Goal: Task Accomplishment & Management: Manage account settings

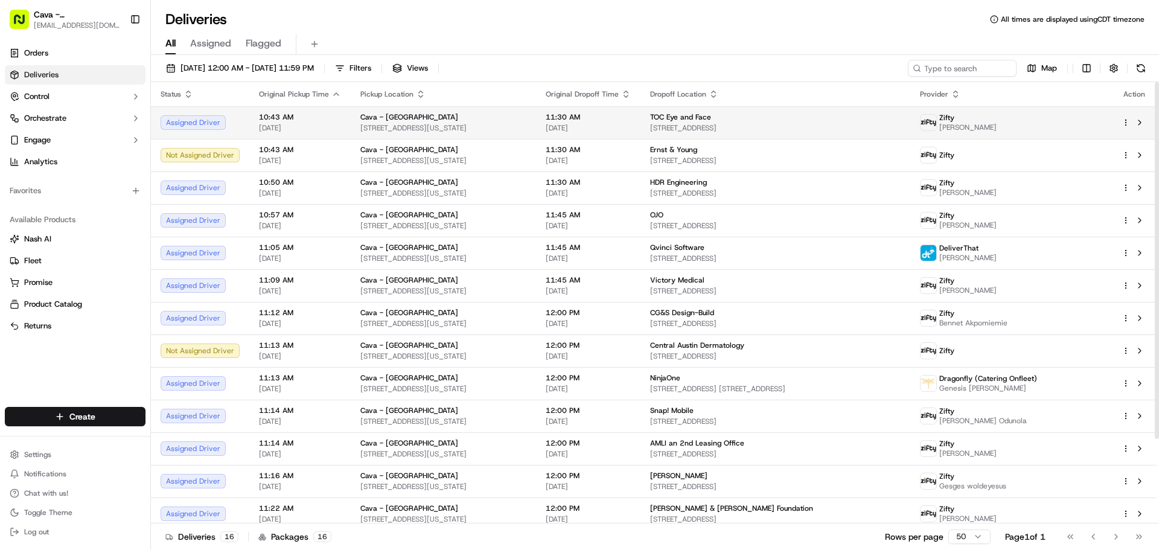
click at [1125, 122] on html "Cava - [GEOGRAPHIC_DATA] [EMAIL_ADDRESS][DOMAIN_NAME] Toggle Sidebar Orders Del…" at bounding box center [579, 275] width 1159 height 550
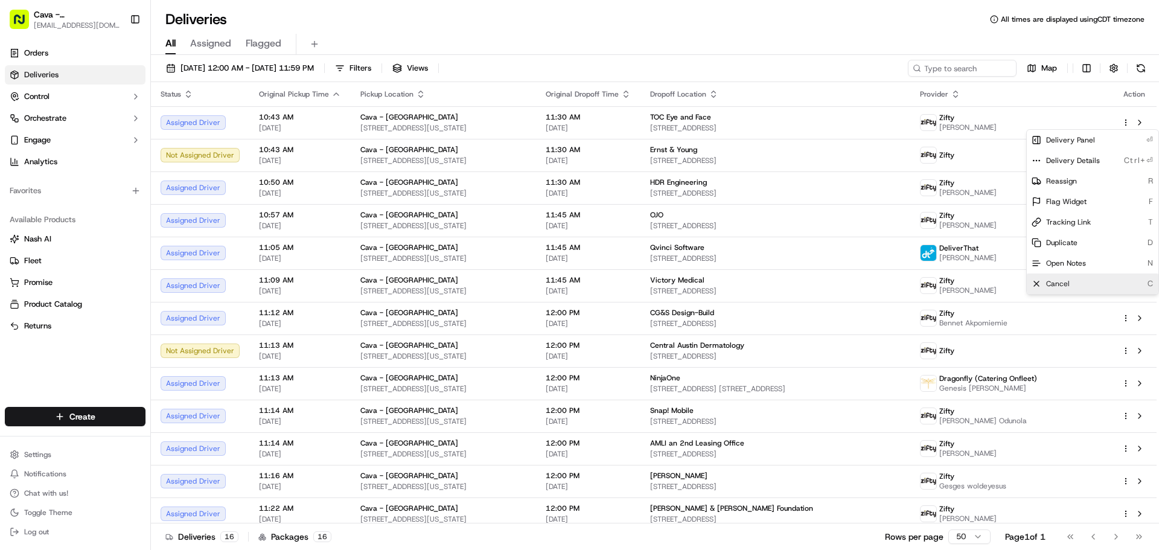
click at [1060, 283] on span "Cancel" at bounding box center [1058, 284] width 24 height 10
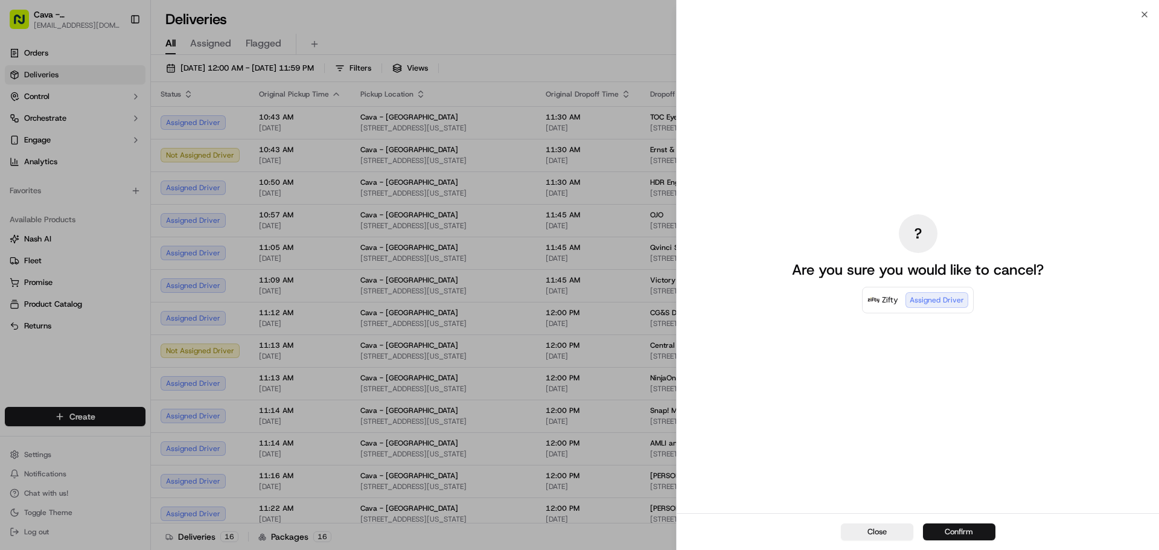
click at [960, 536] on button "Confirm" at bounding box center [959, 532] width 72 height 17
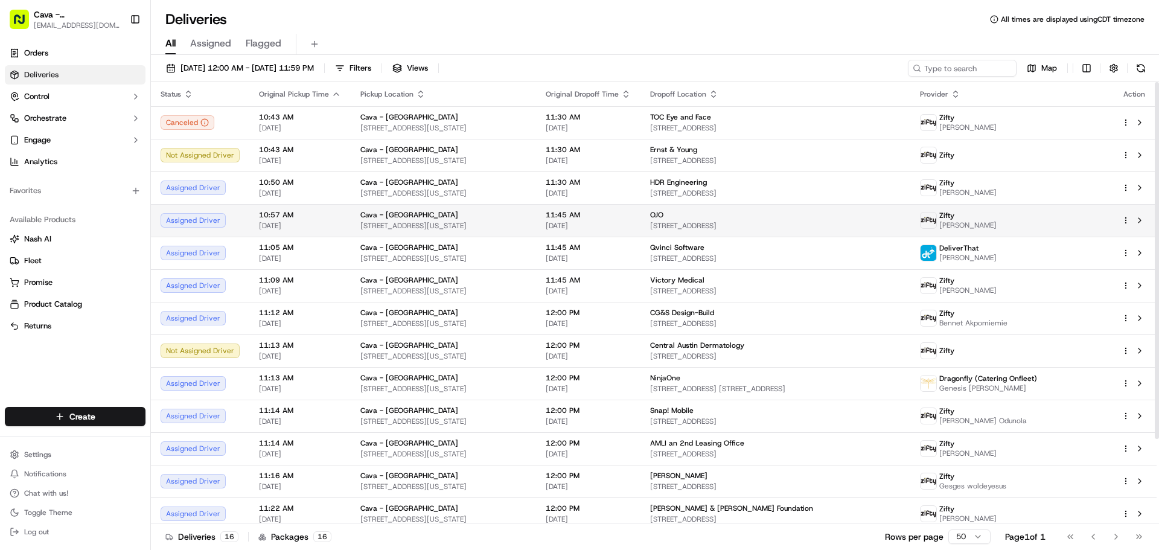
click at [1126, 223] on html "Cava - [GEOGRAPHIC_DATA] [EMAIL_ADDRESS][DOMAIN_NAME] Toggle Sidebar Orders Del…" at bounding box center [579, 275] width 1159 height 550
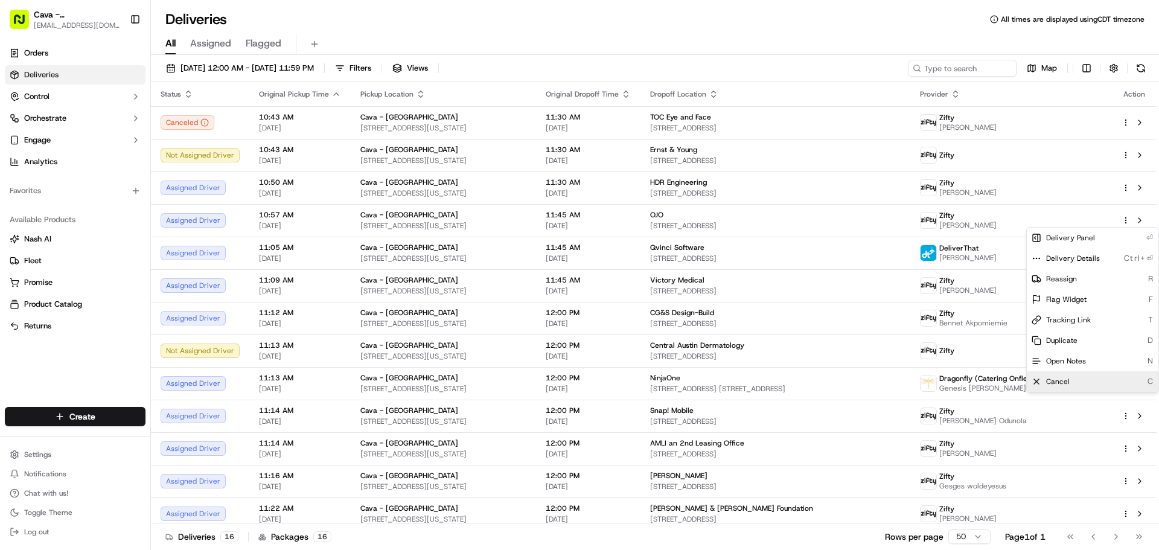
click at [1052, 382] on span "Cancel" at bounding box center [1058, 382] width 24 height 10
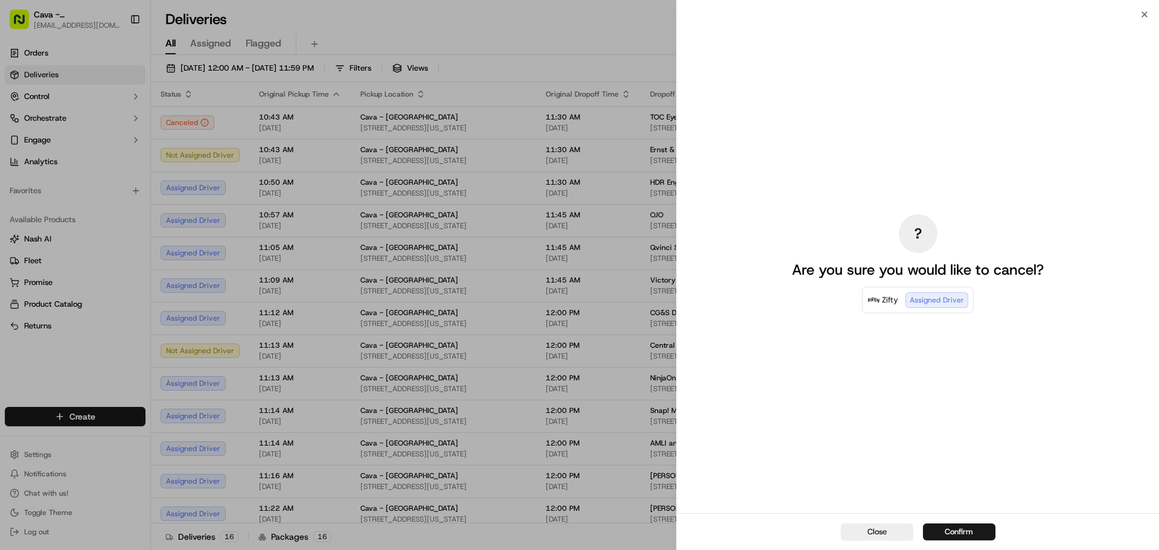
click at [964, 533] on button "Confirm" at bounding box center [959, 532] width 72 height 17
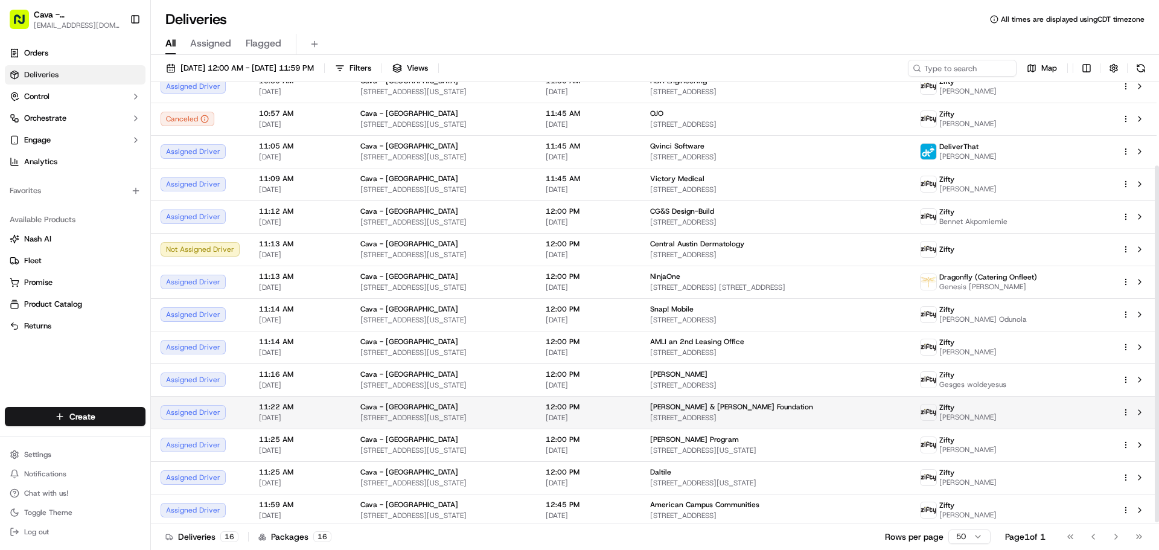
scroll to position [104, 0]
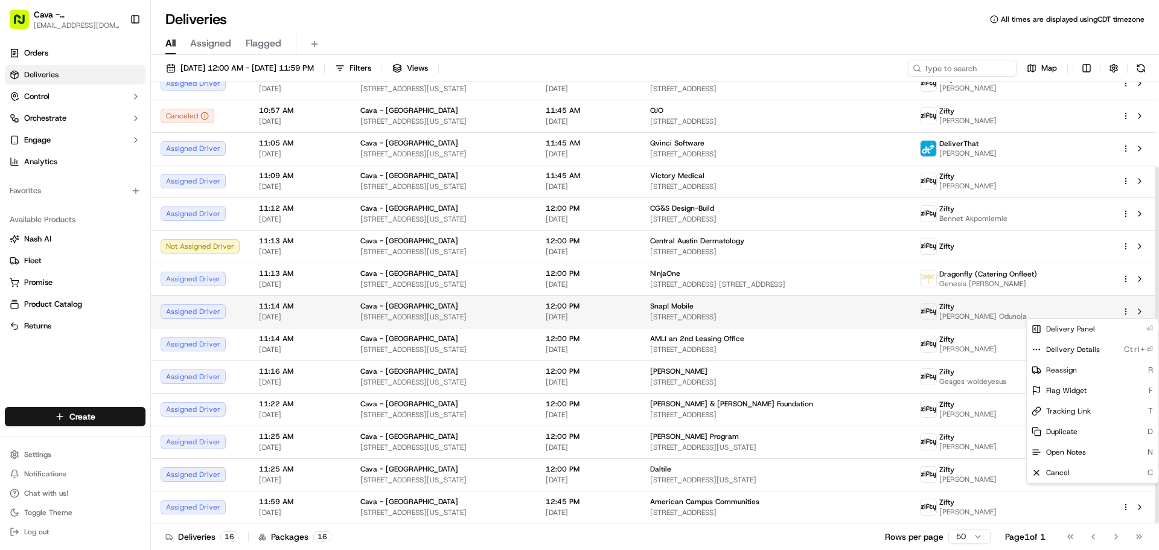
click at [1127, 313] on html "Cava - [GEOGRAPHIC_DATA] [EMAIL_ADDRESS][DOMAIN_NAME] Toggle Sidebar Orders Del…" at bounding box center [579, 275] width 1159 height 550
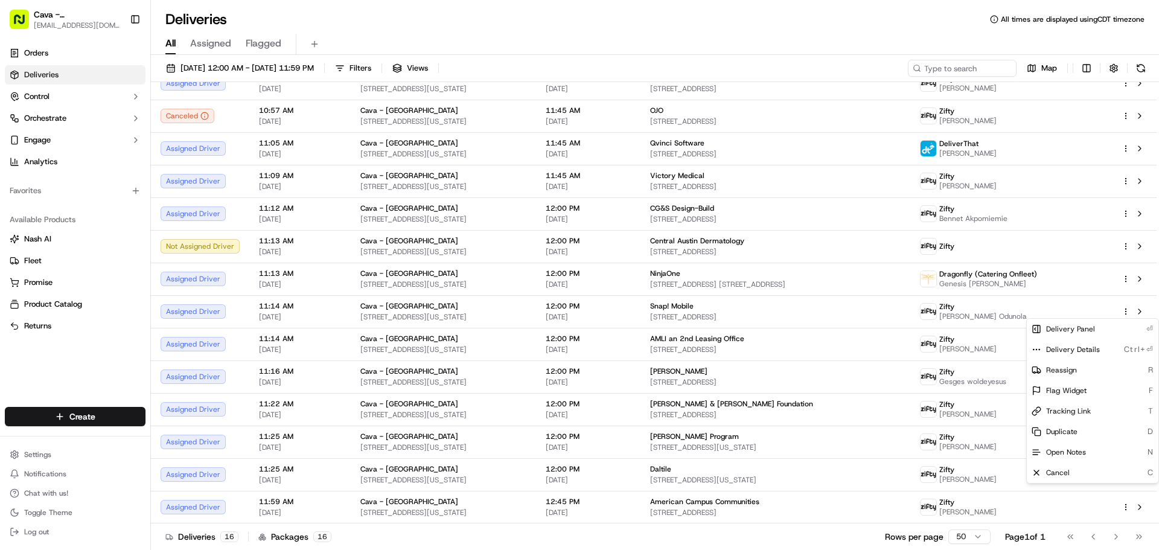
click at [1017, 299] on html "Cava - [GEOGRAPHIC_DATA] [EMAIL_ADDRESS][DOMAIN_NAME] Toggle Sidebar Orders Del…" at bounding box center [579, 275] width 1159 height 550
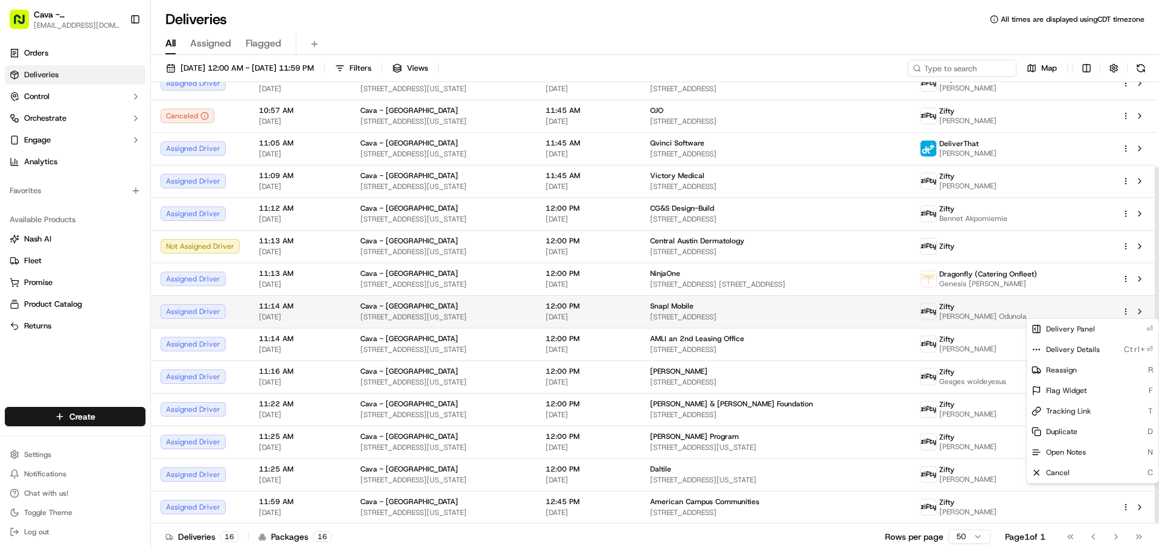
click at [1127, 315] on html "Cava - [GEOGRAPHIC_DATA] [EMAIL_ADDRESS][DOMAIN_NAME] Toggle Sidebar Orders Del…" at bounding box center [579, 275] width 1159 height 550
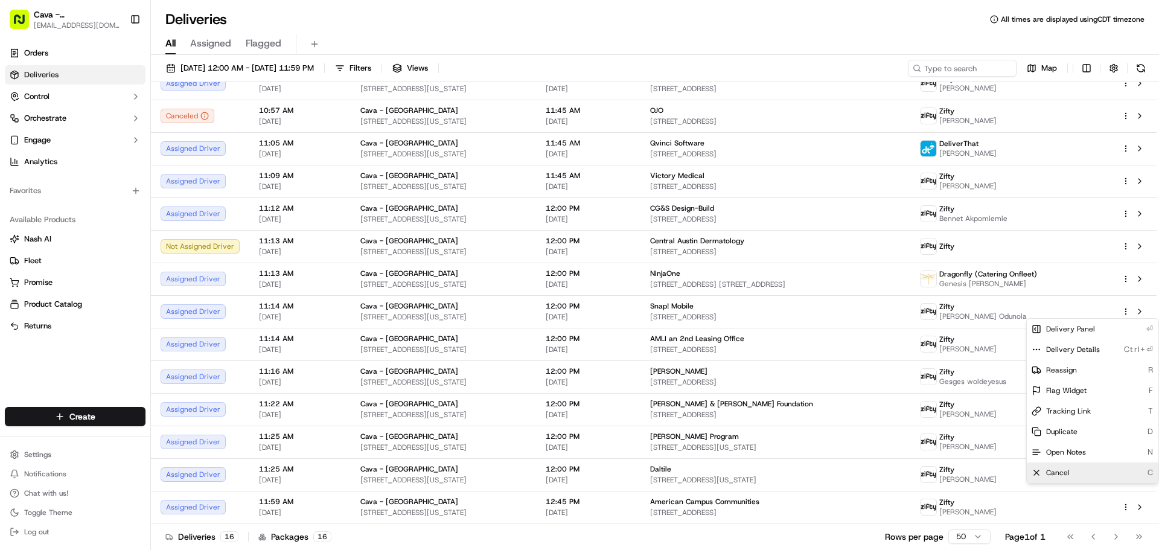
click at [1063, 468] on span "Cancel" at bounding box center [1058, 473] width 24 height 10
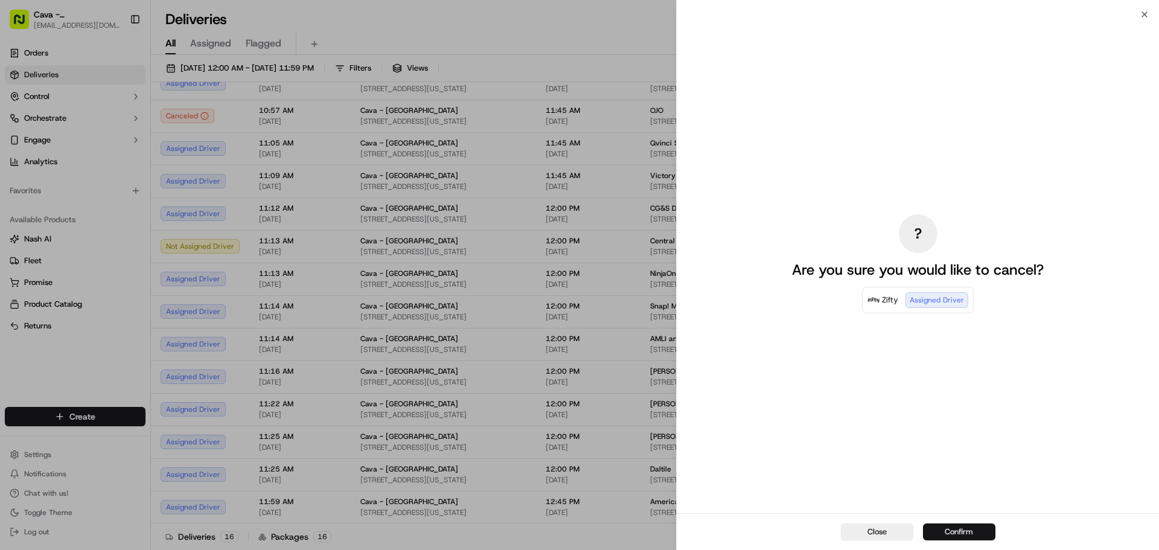
click at [971, 534] on button "Confirm" at bounding box center [959, 532] width 72 height 17
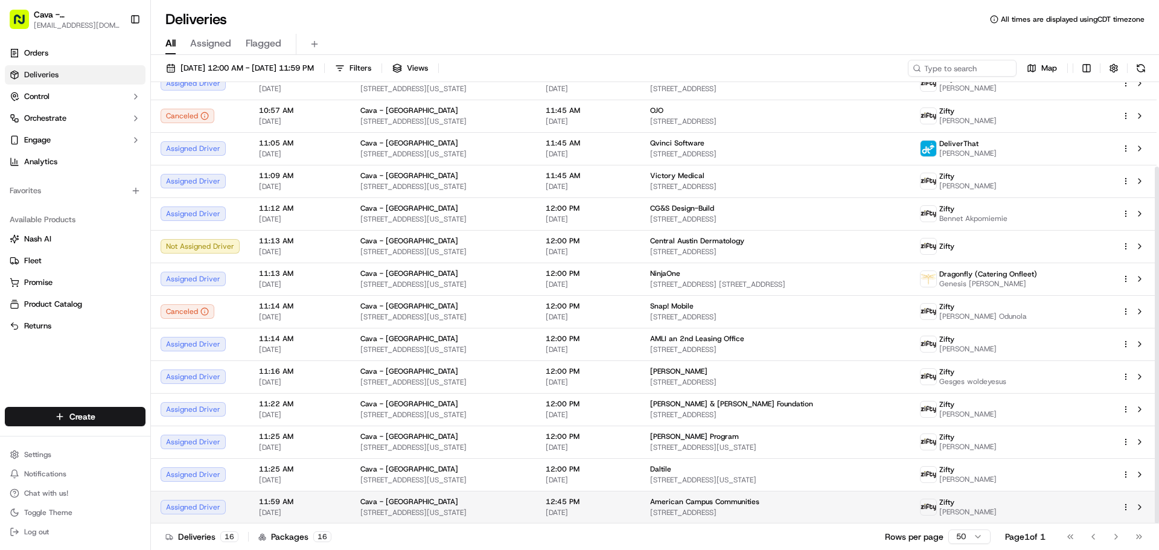
click at [1125, 507] on html "Cava - [GEOGRAPHIC_DATA] [EMAIL_ADDRESS][DOMAIN_NAME] Toggle Sidebar Orders Del…" at bounding box center [579, 275] width 1159 height 550
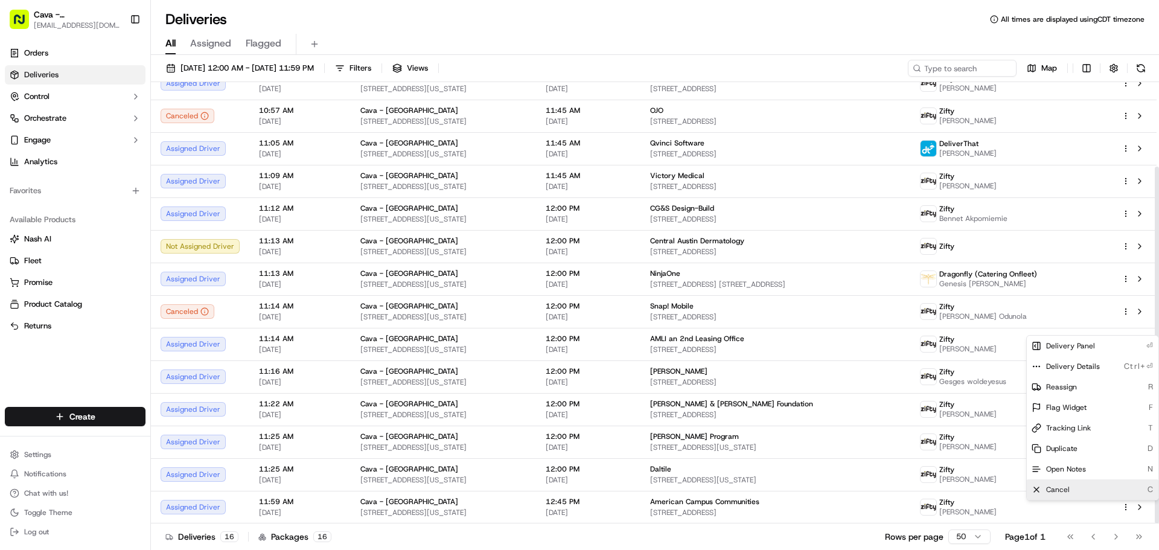
click at [1068, 487] on span "Cancel" at bounding box center [1058, 490] width 24 height 10
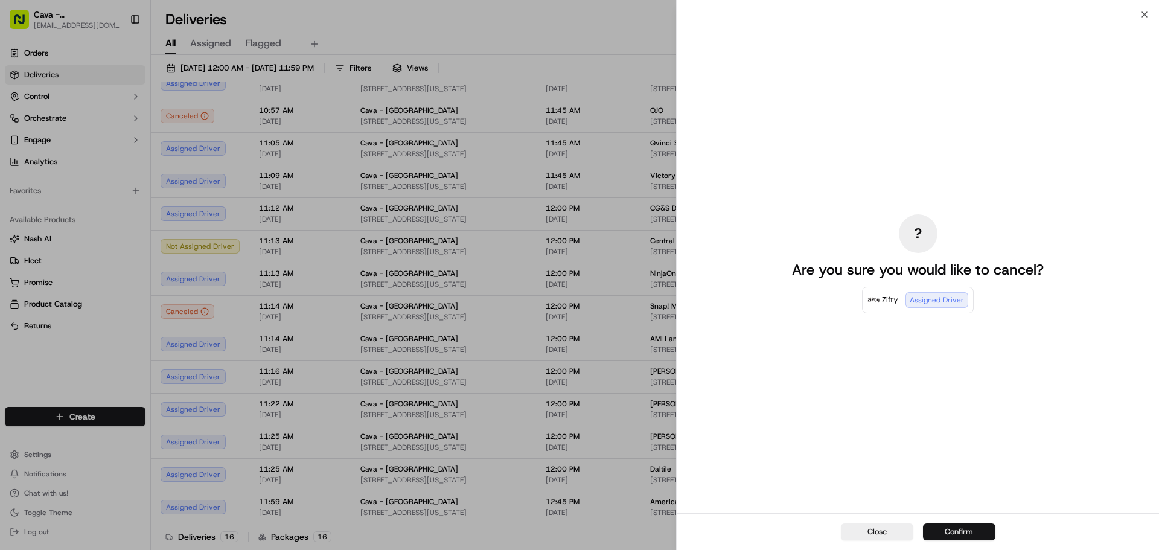
click at [969, 533] on button "Confirm" at bounding box center [959, 532] width 72 height 17
